Goal: Transaction & Acquisition: Purchase product/service

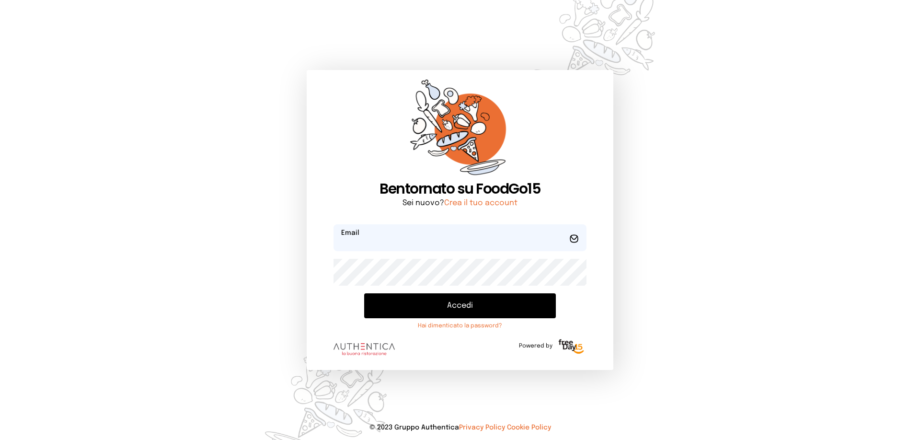
type input "**********"
click at [427, 308] on button "Accedi" at bounding box center [460, 305] width 192 height 25
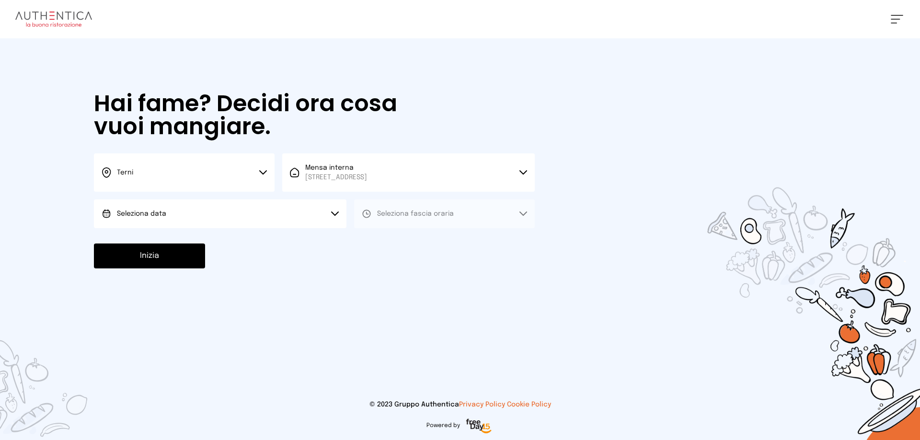
click at [330, 222] on button "Seleziona data" at bounding box center [220, 213] width 253 height 29
click at [303, 237] on li "[DATE], [DATE]" at bounding box center [220, 240] width 253 height 25
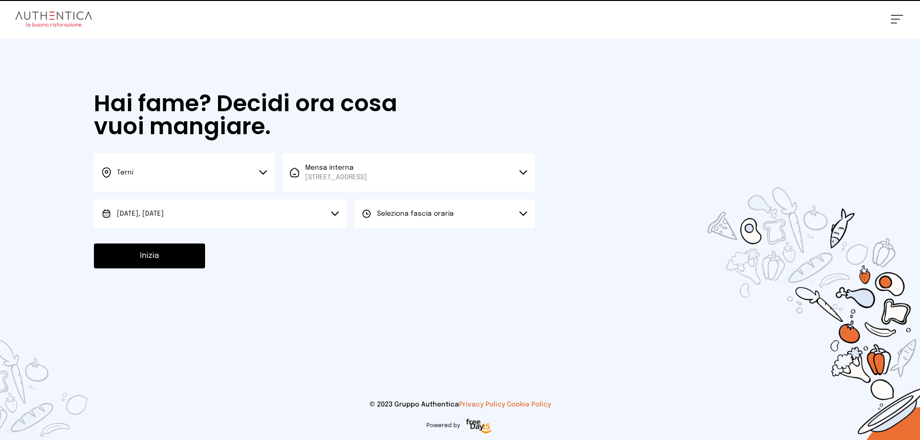
click at [417, 201] on button "Seleziona fascia oraria" at bounding box center [444, 213] width 181 height 29
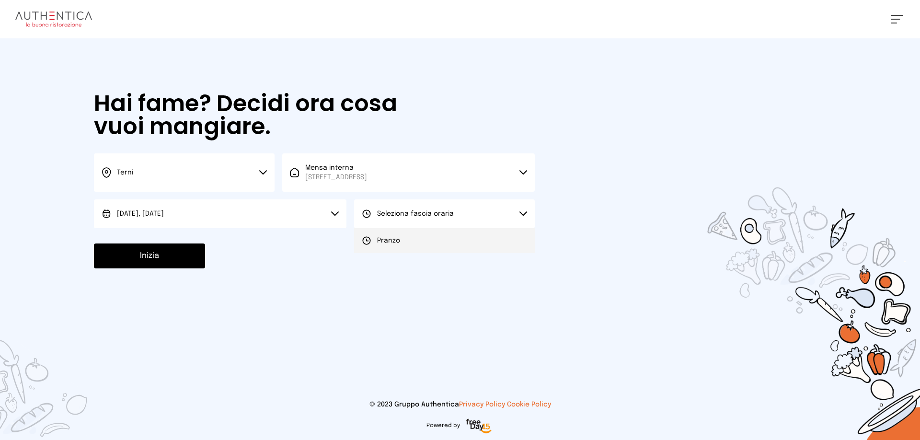
click at [376, 242] on div "Pranzo" at bounding box center [381, 241] width 38 height 10
click at [202, 253] on button "Inizia" at bounding box center [149, 256] width 111 height 25
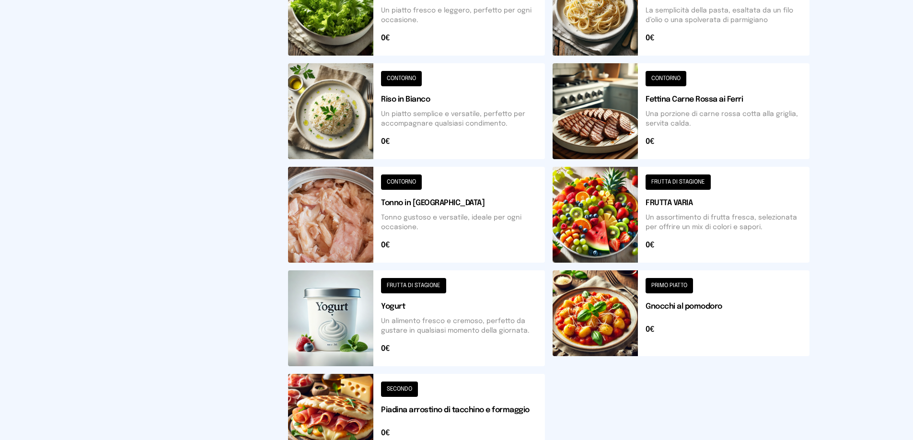
scroll to position [344, 0]
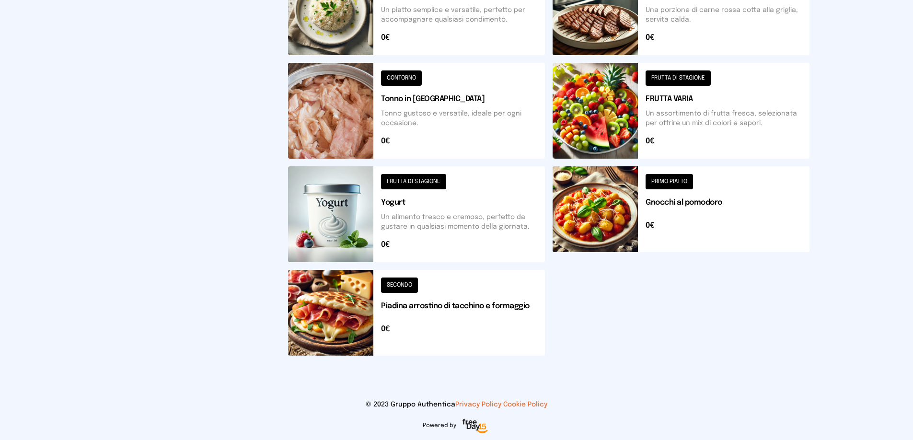
click at [498, 310] on button at bounding box center [416, 313] width 257 height 86
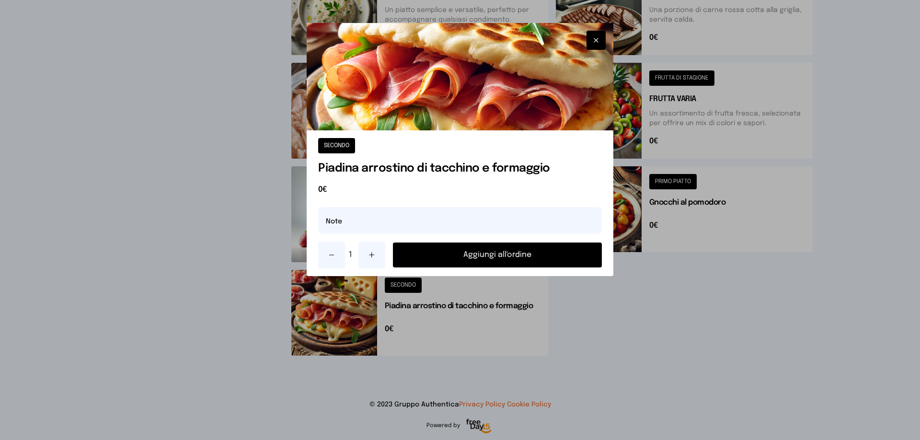
click at [525, 250] on button "Aggiungi all'ordine" at bounding box center [497, 255] width 209 height 25
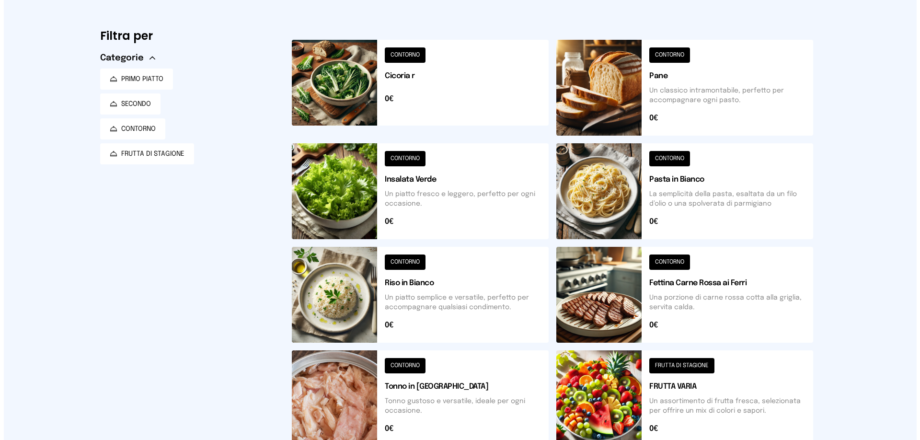
scroll to position [0, 0]
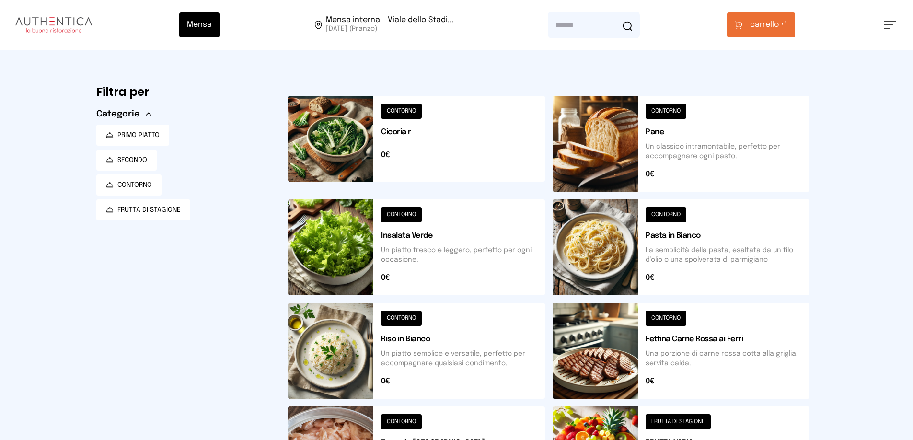
click at [771, 26] on span "carrello •" at bounding box center [767, 25] width 34 height 12
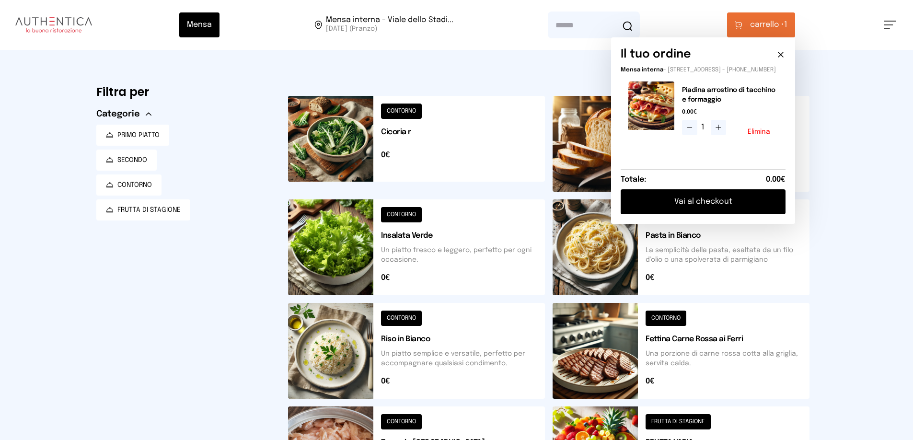
click at [729, 206] on button "Vai al checkout" at bounding box center [703, 201] width 165 height 25
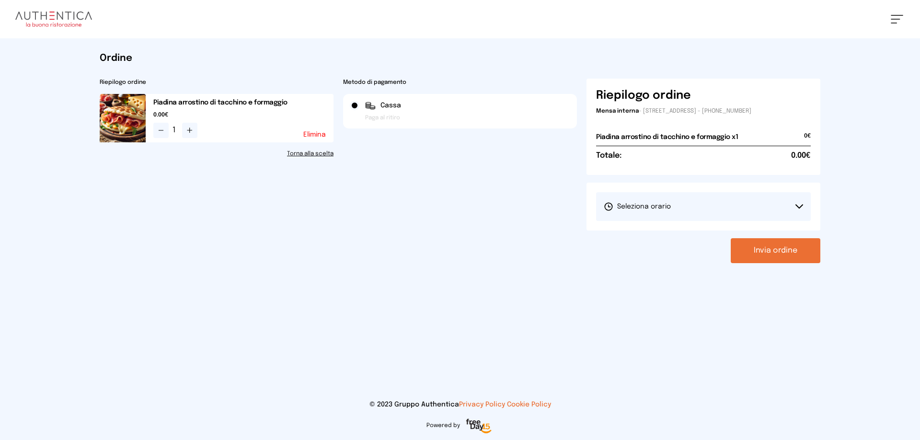
click at [729, 206] on button "Seleziona orario" at bounding box center [703, 206] width 215 height 29
click at [710, 233] on li "1° Turno (13:00 - 15:00)" at bounding box center [703, 233] width 215 height 25
click at [778, 253] on button "Invia ordine" at bounding box center [776, 250] width 90 height 25
